Goal: Communication & Community: Answer question/provide support

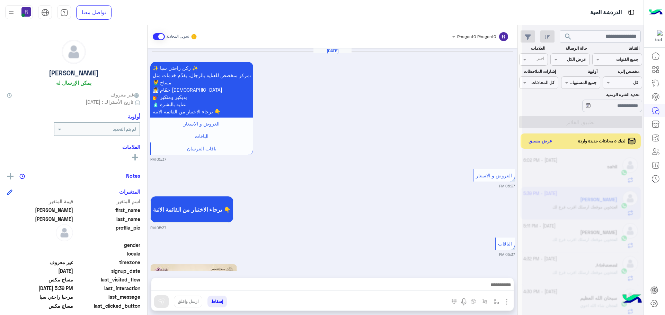
scroll to position [261, 0]
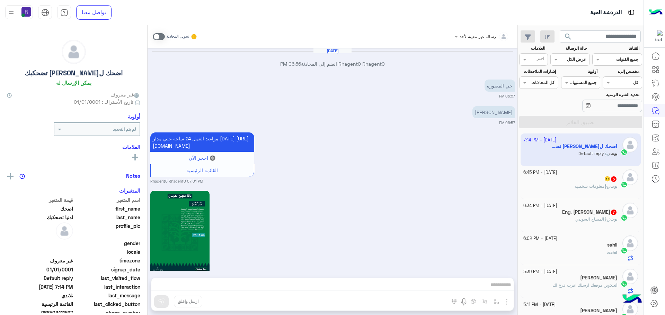
scroll to position [1017, 0]
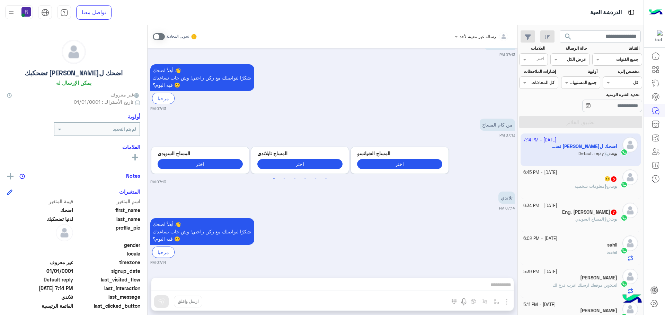
click at [609, 217] on b "بوت :" at bounding box center [613, 219] width 8 height 5
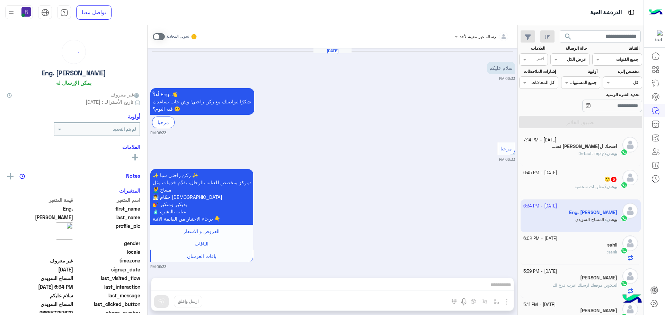
scroll to position [561, 0]
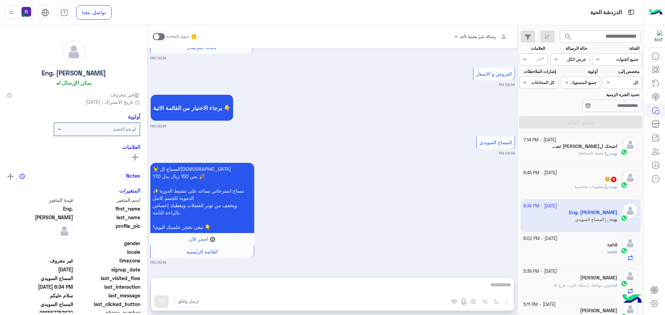
click at [161, 35] on span at bounding box center [159, 36] width 12 height 7
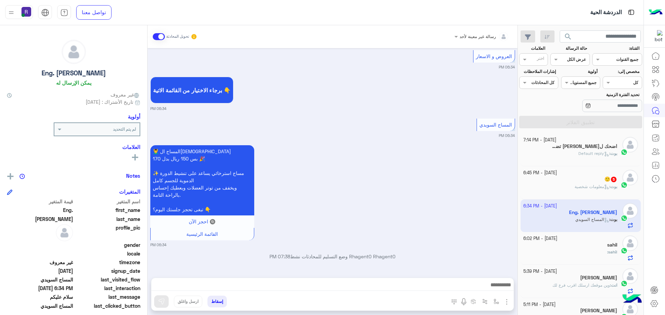
click at [508, 302] on img "button" at bounding box center [506, 302] width 8 height 8
click at [502, 290] on img at bounding box center [505, 287] width 6 height 8
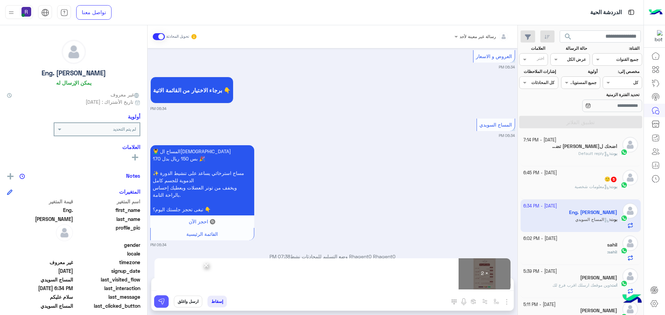
click at [159, 304] on img at bounding box center [161, 301] width 7 height 7
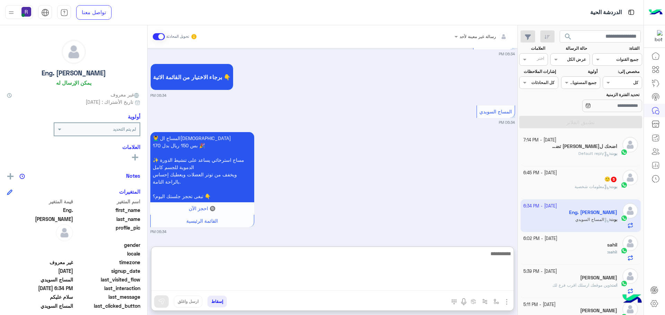
paste textarea "**********"
type textarea "**********"
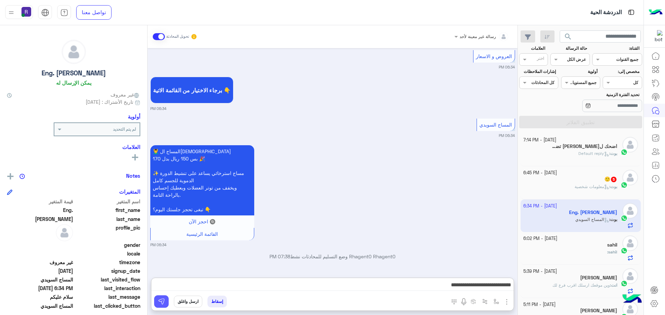
click at [165, 304] on button at bounding box center [161, 302] width 15 height 12
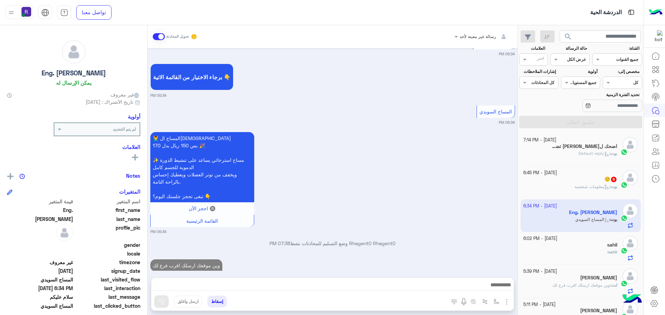
scroll to position [606, 0]
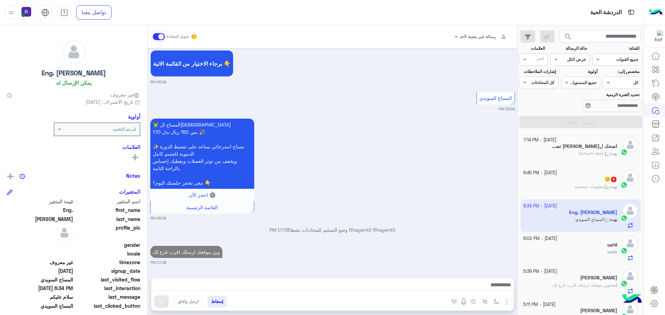
click at [596, 189] on p "بوت : معلومات شخصية" at bounding box center [595, 187] width 43 height 6
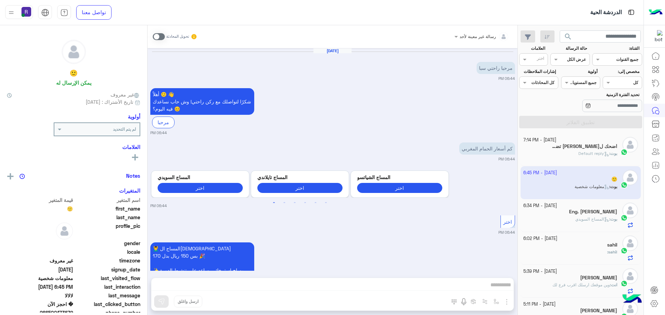
scroll to position [186, 0]
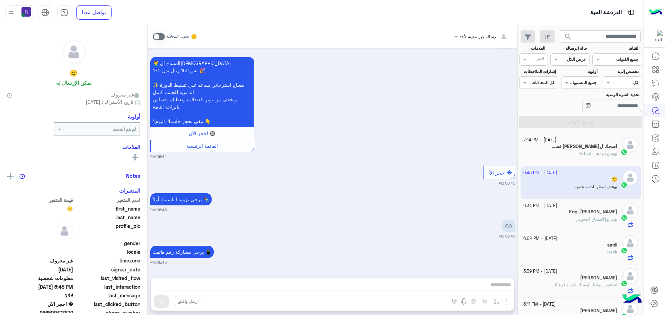
click at [163, 36] on span at bounding box center [159, 36] width 12 height 7
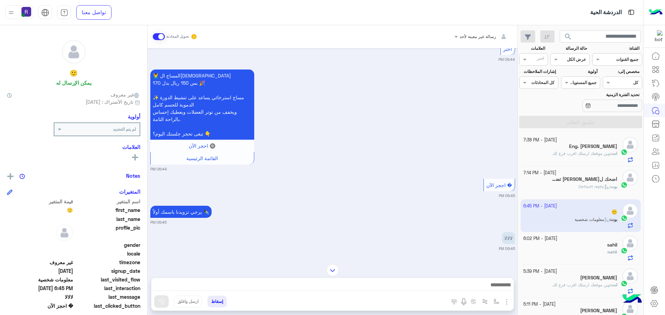
scroll to position [203, 0]
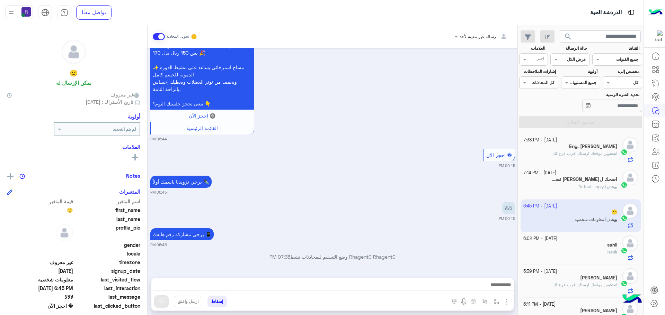
click at [602, 151] on span "وين موقعك ارسلك اقرب فرع لك" at bounding box center [580, 153] width 57 height 5
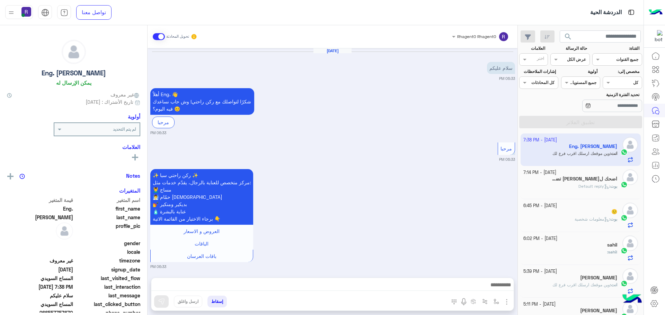
scroll to position [820, 0]
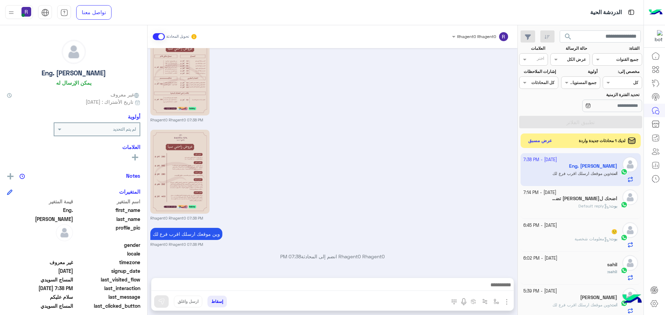
click at [543, 141] on button "عرض مسبق" at bounding box center [540, 140] width 29 height 9
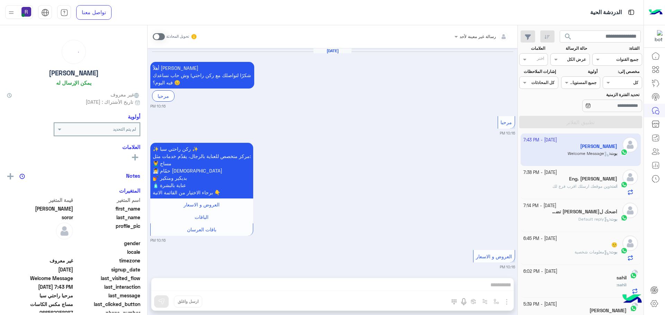
scroll to position [1179, 0]
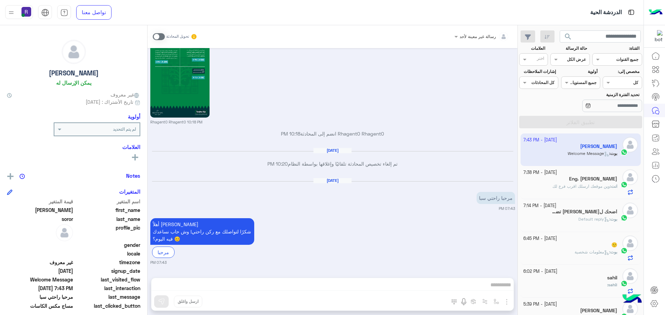
click at [165, 36] on div "تحويل المحادثة" at bounding box center [175, 36] width 45 height 12
click at [162, 36] on span at bounding box center [159, 36] width 12 height 7
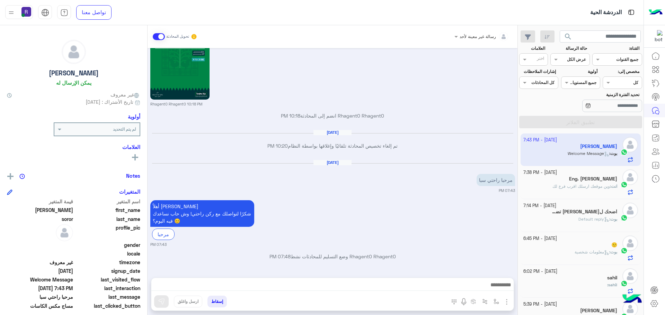
click at [507, 302] on img "button" at bounding box center [506, 302] width 8 height 8
click at [502, 289] on button "الصور" at bounding box center [495, 287] width 29 height 14
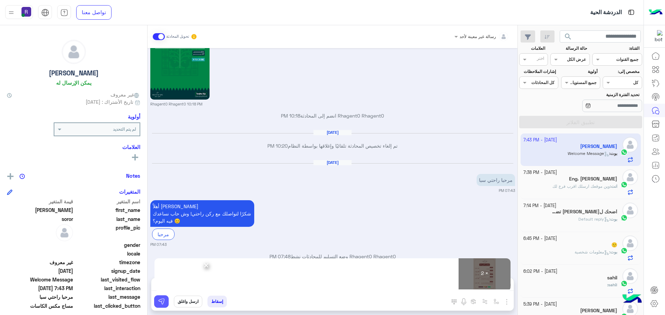
click at [166, 301] on button at bounding box center [161, 302] width 15 height 12
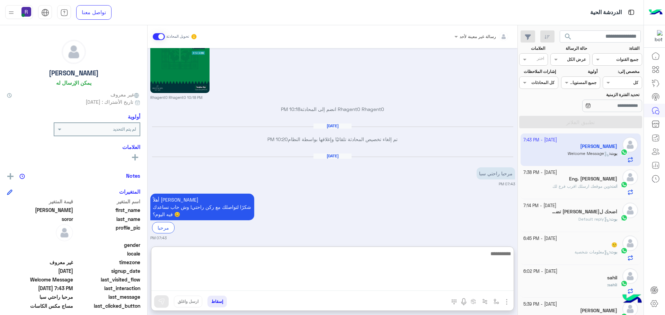
paste textarea "**********"
type textarea "**********"
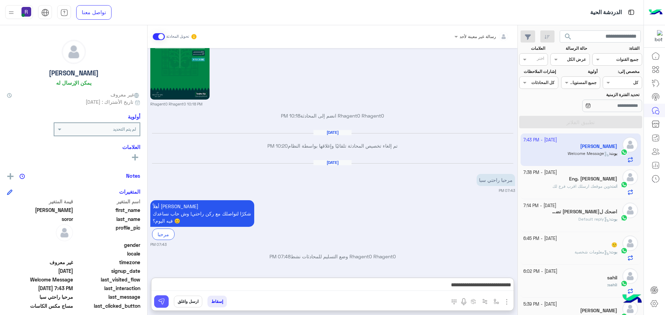
click at [164, 304] on img at bounding box center [161, 301] width 7 height 7
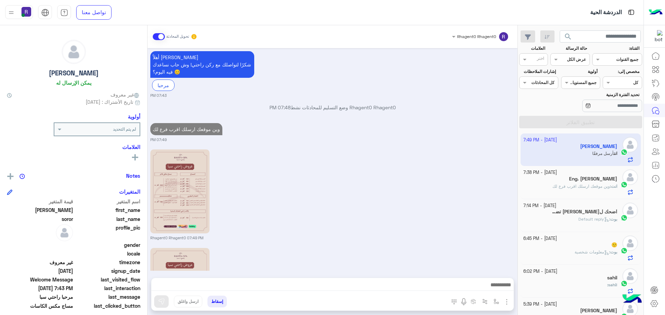
scroll to position [1438, 0]
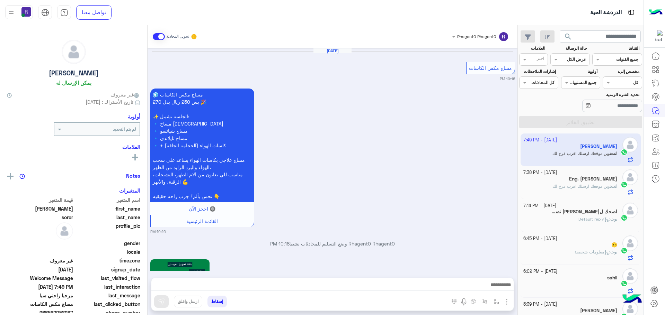
scroll to position [1174, 0]
